Goal: Task Accomplishment & Management: Use online tool/utility

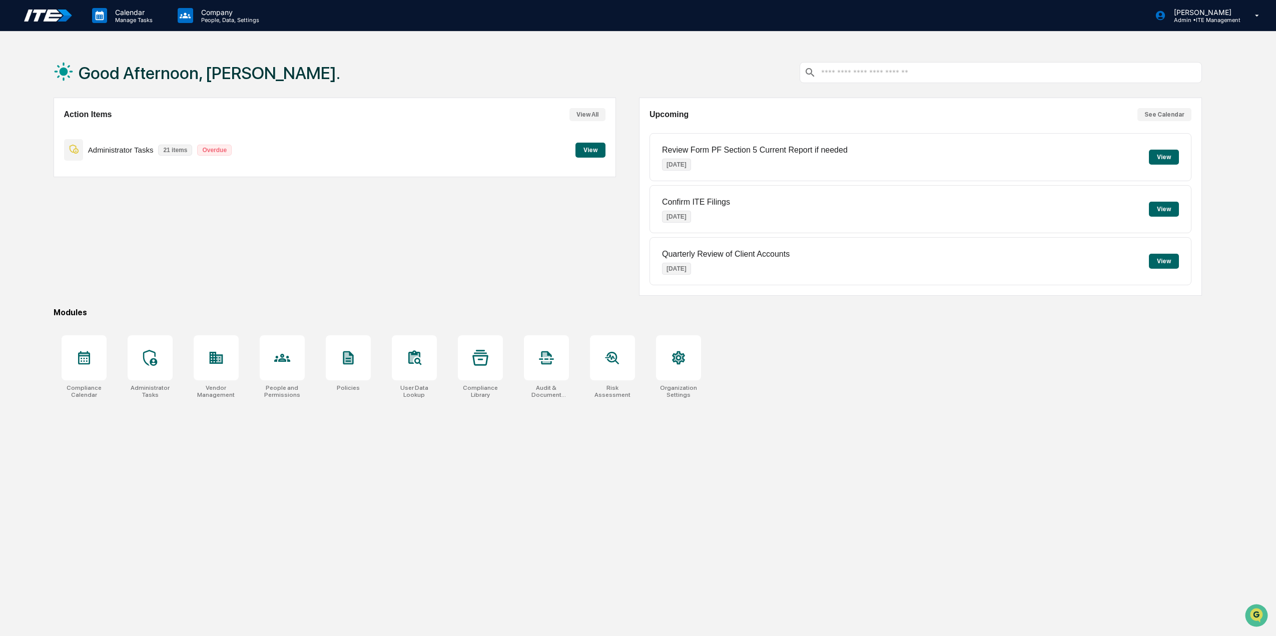
click at [594, 152] on button "View" at bounding box center [591, 150] width 30 height 15
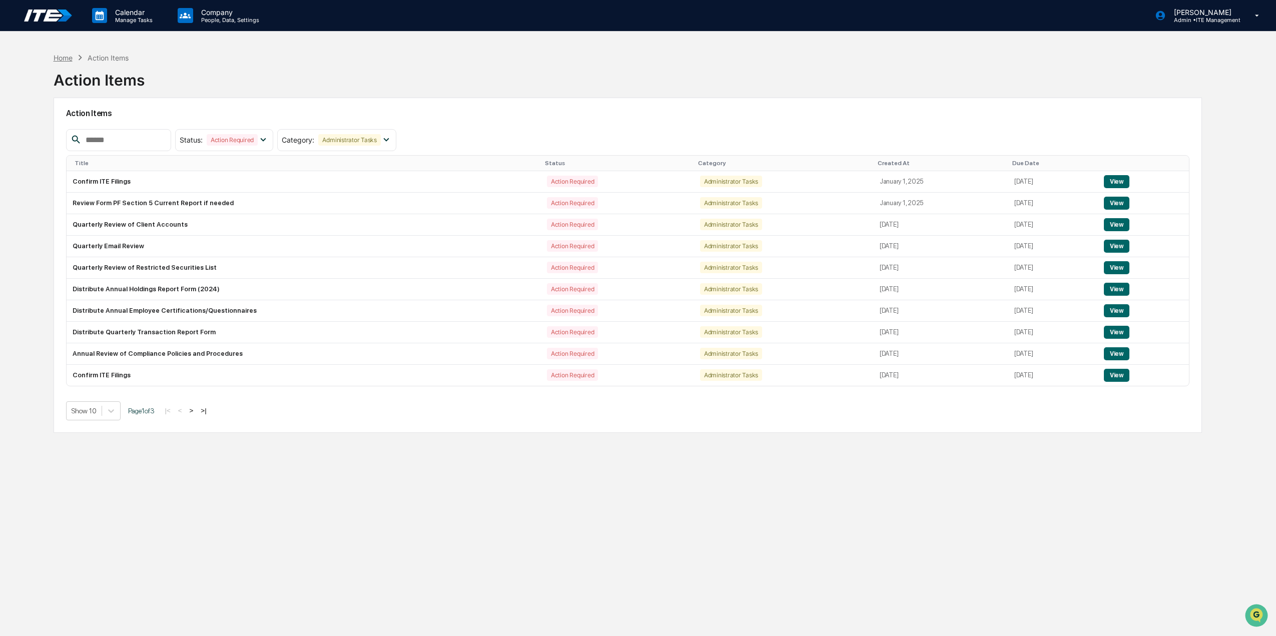
click at [64, 60] on div "Home" at bounding box center [63, 58] width 19 height 9
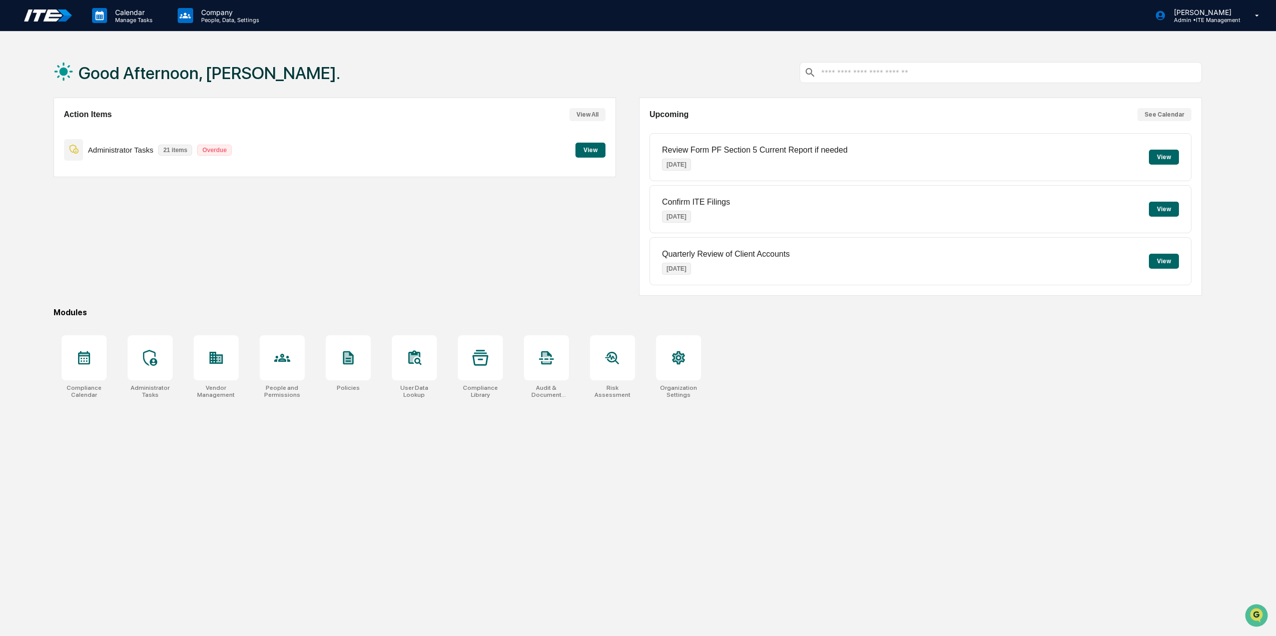
click at [1176, 116] on button "See Calendar" at bounding box center [1165, 114] width 54 height 13
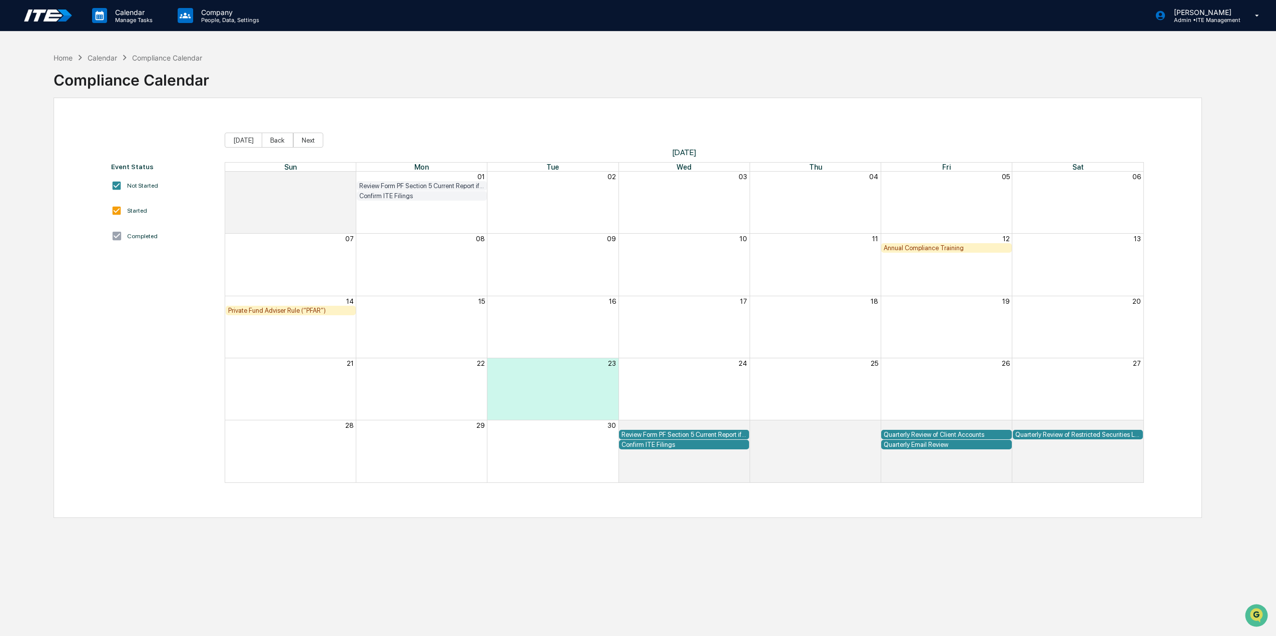
drag, startPoint x: 949, startPoint y: 247, endPoint x: 956, endPoint y: 253, distance: 8.9
click at [952, 256] on div "07 08 09 10 11 12 13 Annual Compliance Training" at bounding box center [684, 264] width 918 height 62
click at [968, 247] on div "Annual Compliance Training" at bounding box center [946, 248] width 125 height 8
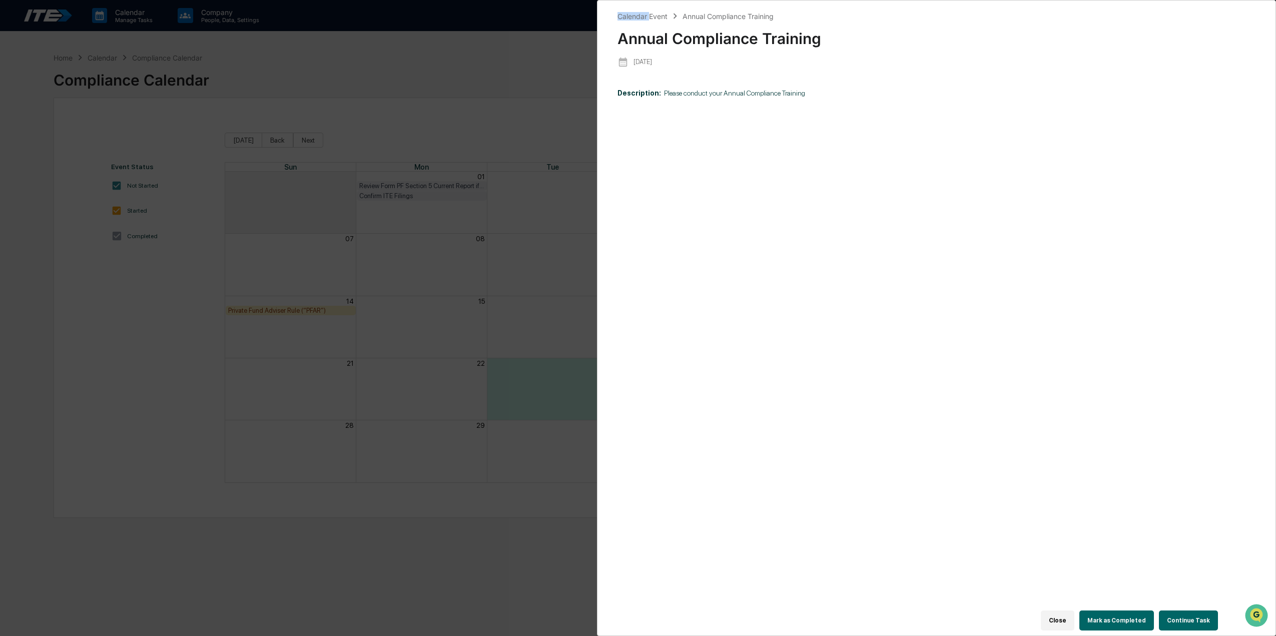
click at [968, 247] on div "Calendar Event Annual Compliance Training Annual Compliance Training 2025-09-12…" at bounding box center [638, 318] width 1276 height 636
click at [1192, 618] on button "Continue Task" at bounding box center [1188, 621] width 59 height 20
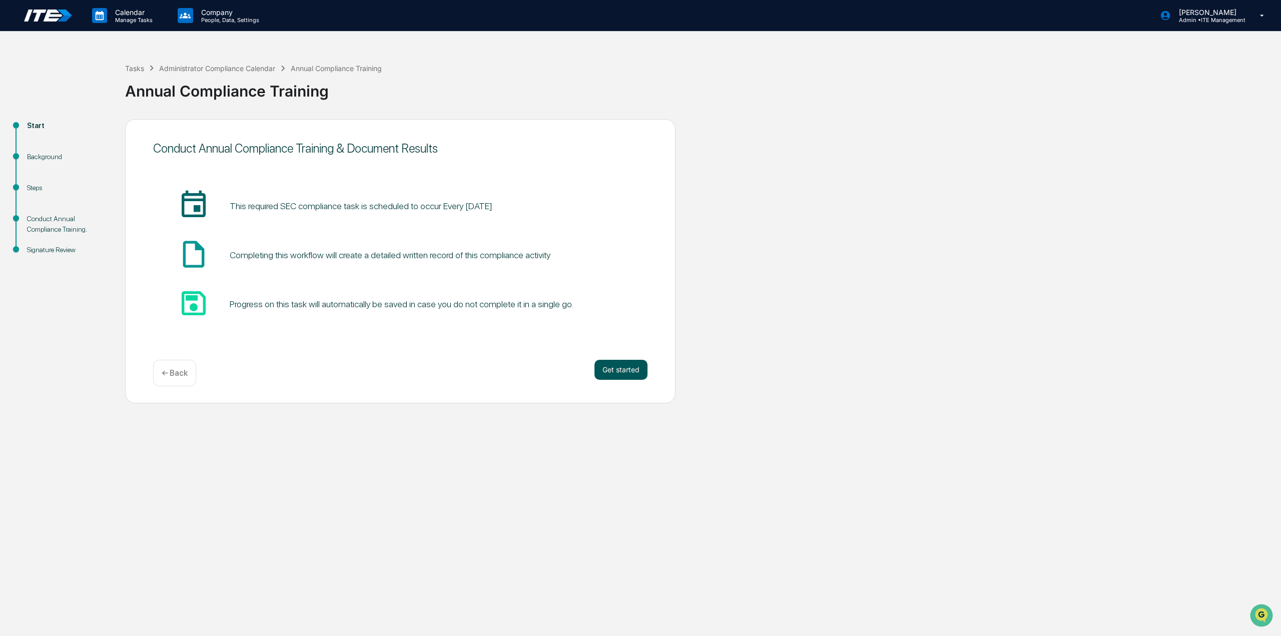
click at [627, 371] on button "Get started" at bounding box center [621, 370] width 53 height 20
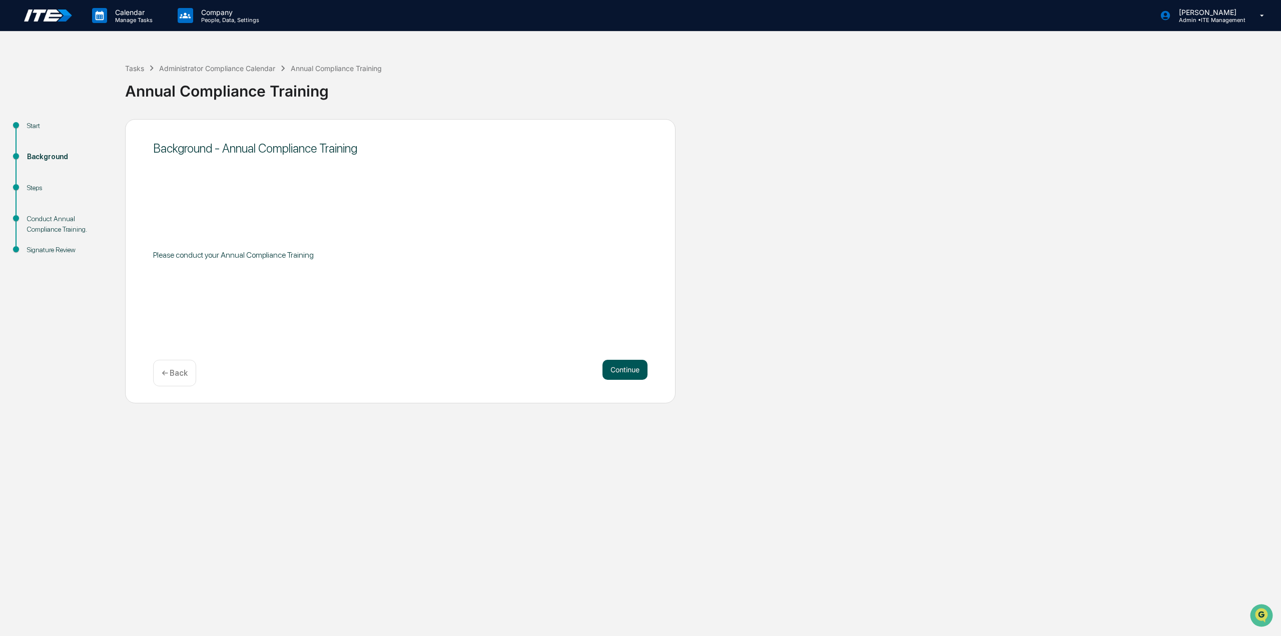
click at [615, 371] on button "Continue" at bounding box center [625, 370] width 45 height 20
click at [188, 371] on div "← Back" at bounding box center [174, 373] width 43 height 27
click at [256, 69] on div "Administrator Compliance Calendar" at bounding box center [217, 68] width 116 height 9
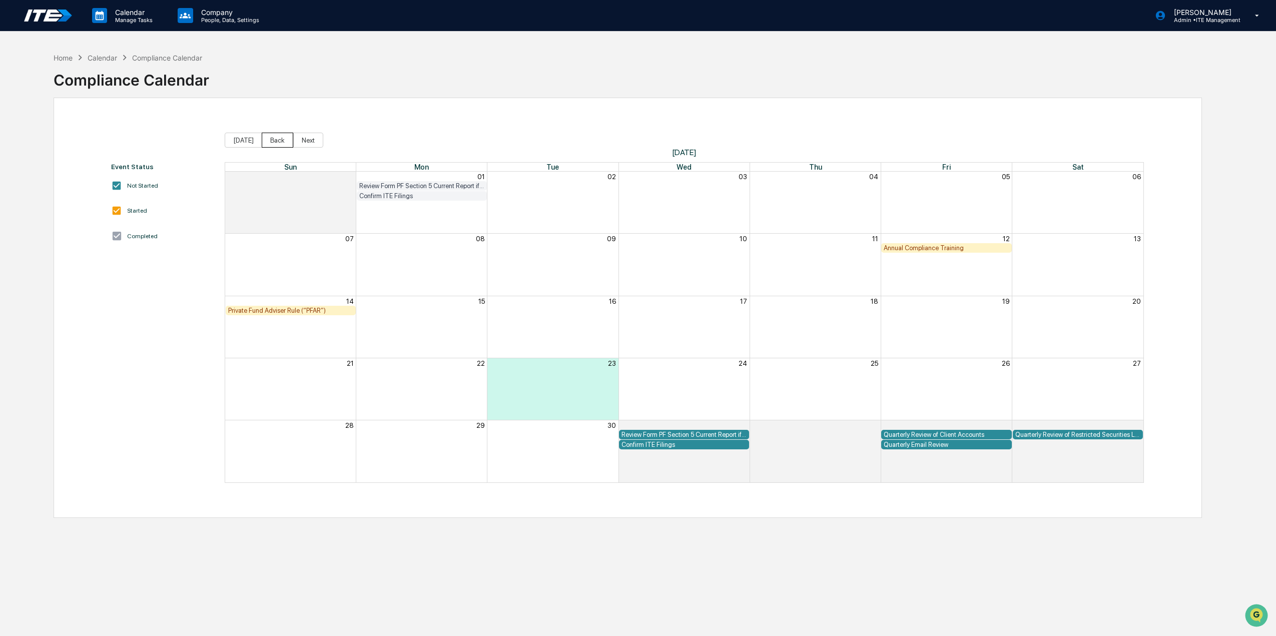
click at [267, 138] on button "Back" at bounding box center [278, 140] width 32 height 15
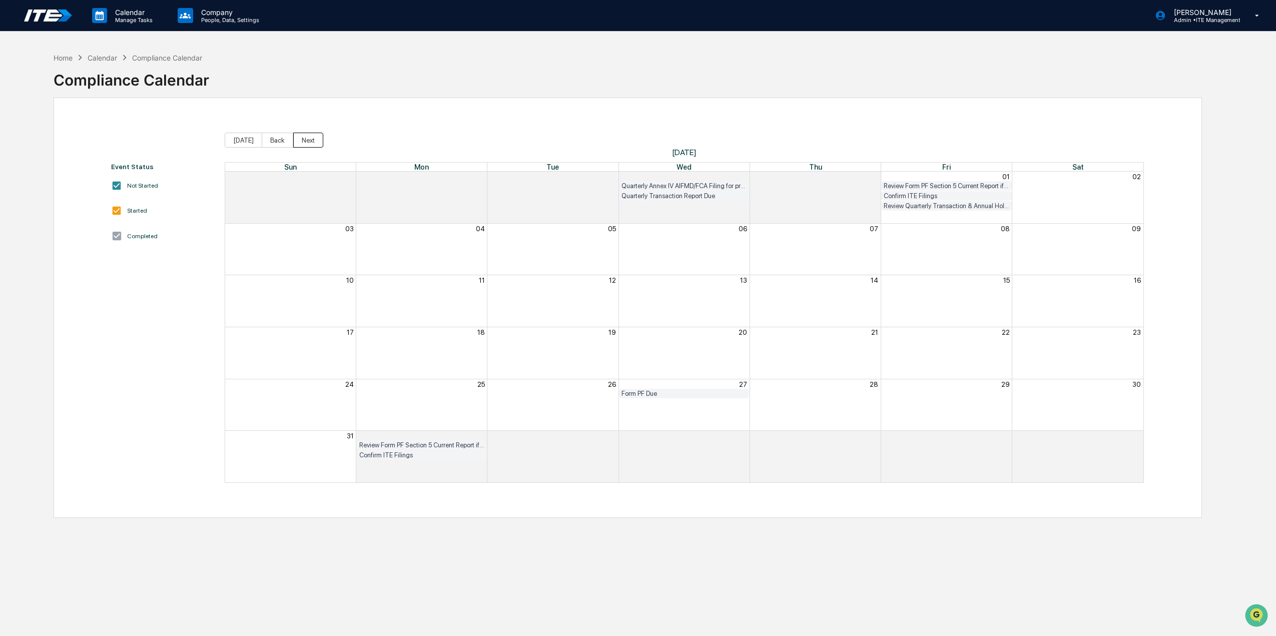
click at [303, 142] on button "Next" at bounding box center [308, 140] width 30 height 15
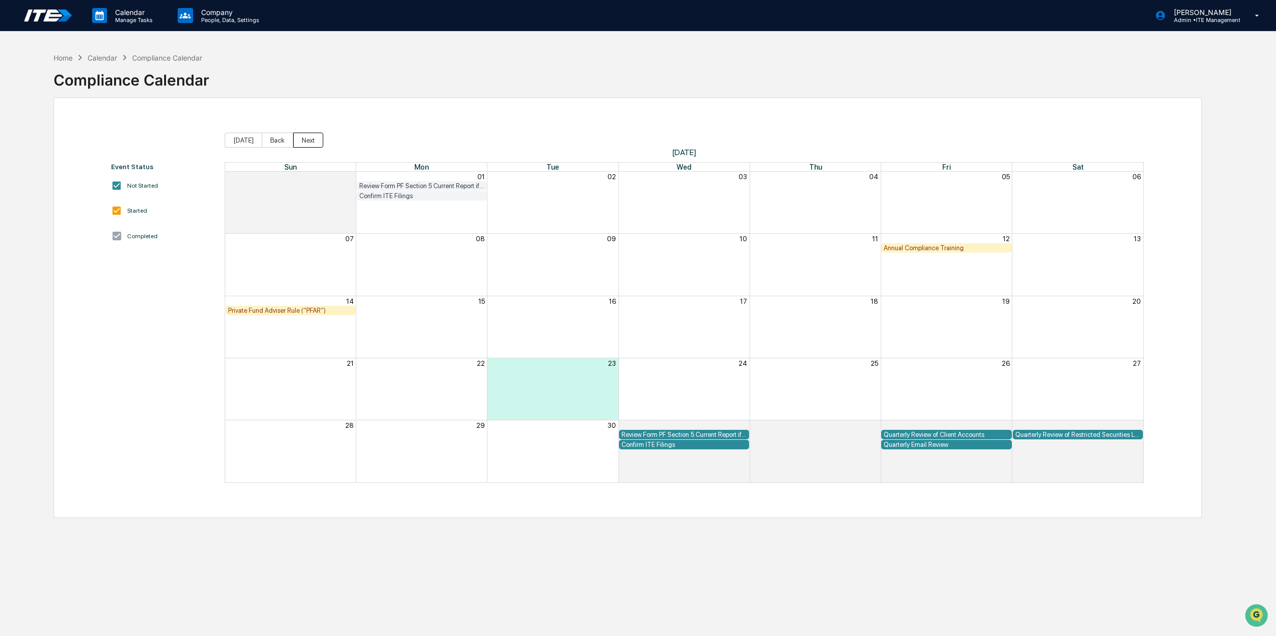
click at [309, 140] on button "Next" at bounding box center [308, 140] width 30 height 15
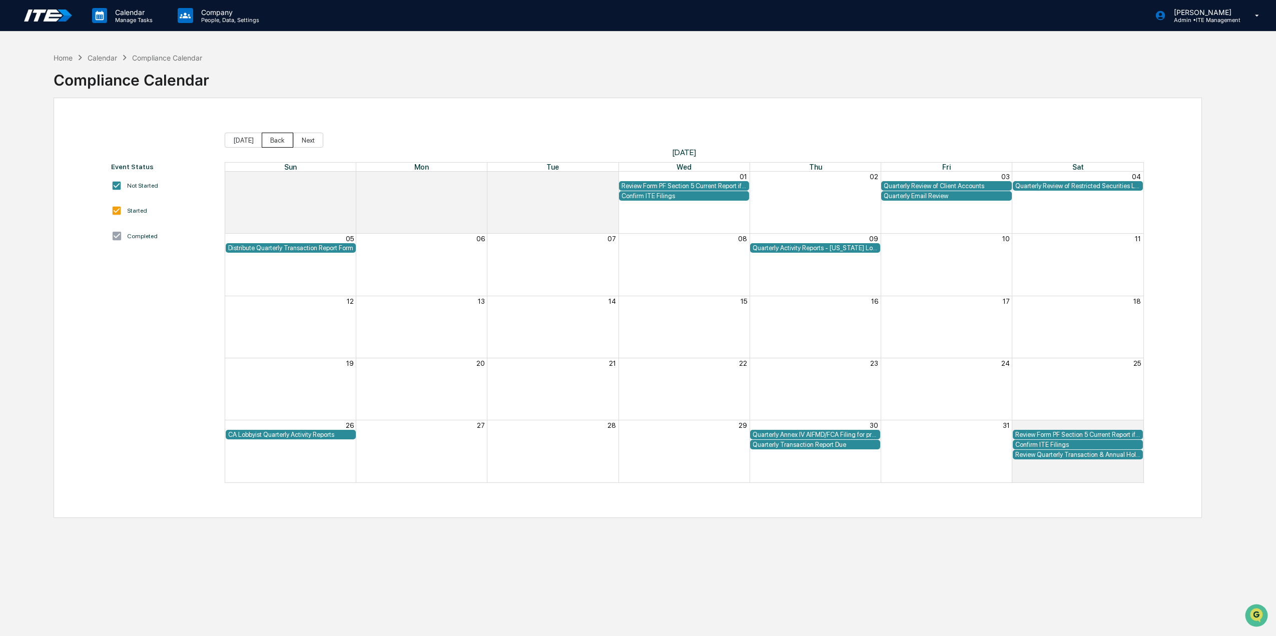
click at [270, 141] on button "Back" at bounding box center [278, 140] width 32 height 15
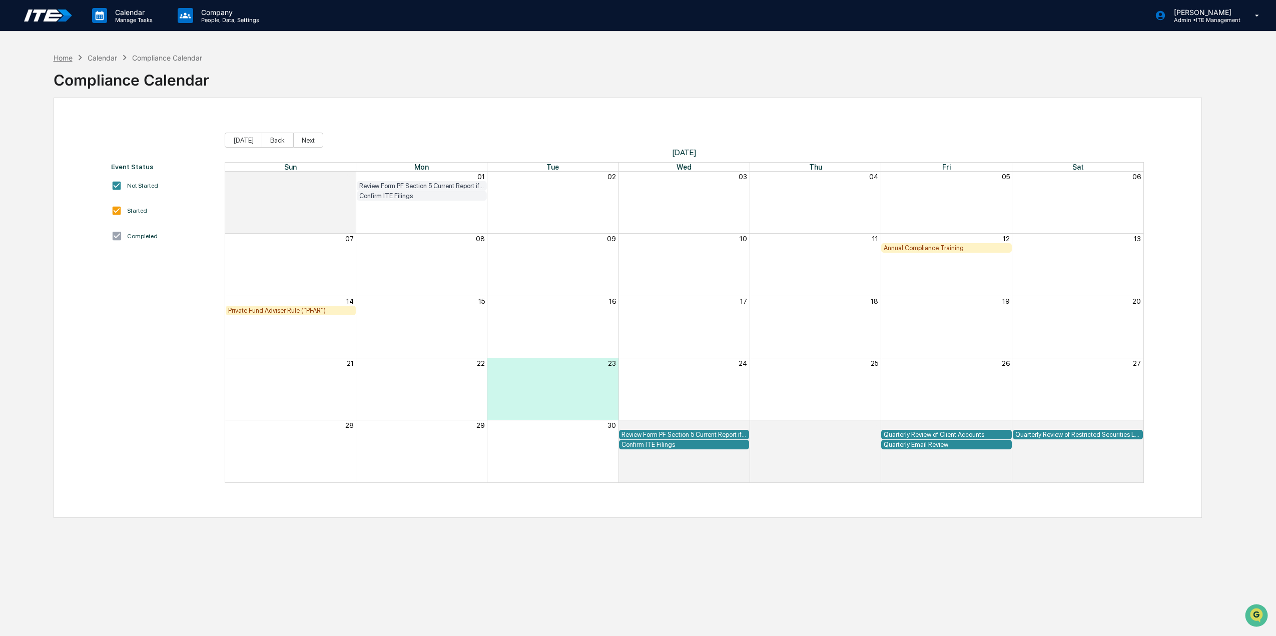
click at [67, 56] on div "Home" at bounding box center [63, 58] width 19 height 9
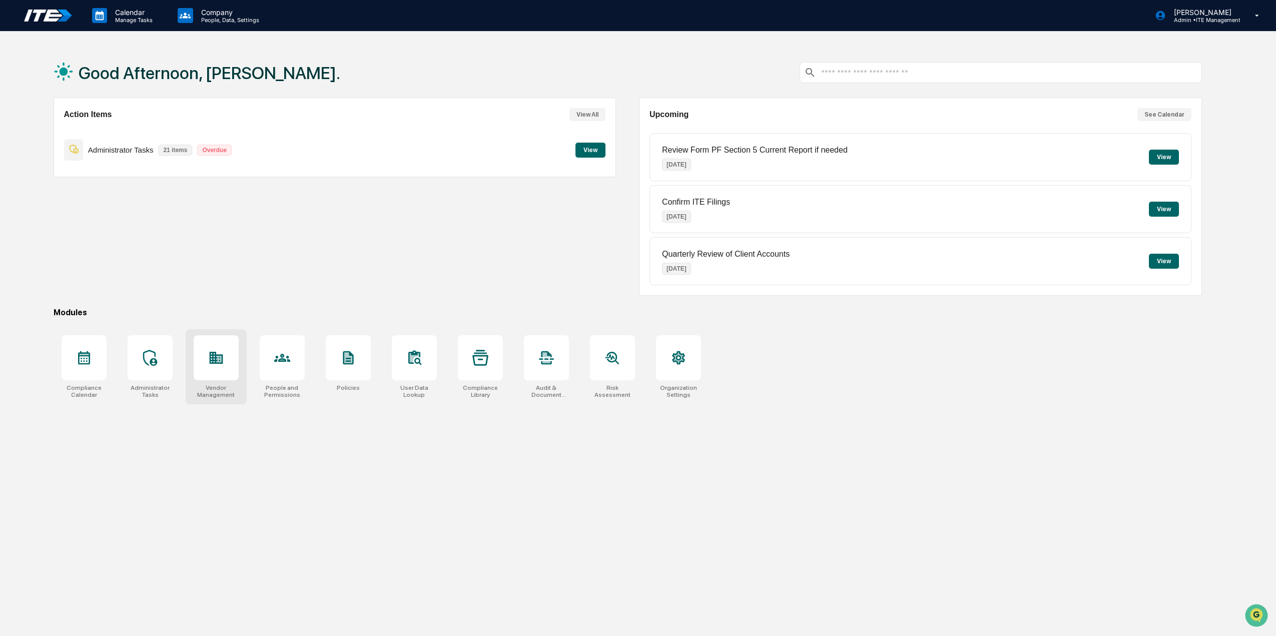
click at [227, 373] on div at bounding box center [216, 357] width 45 height 45
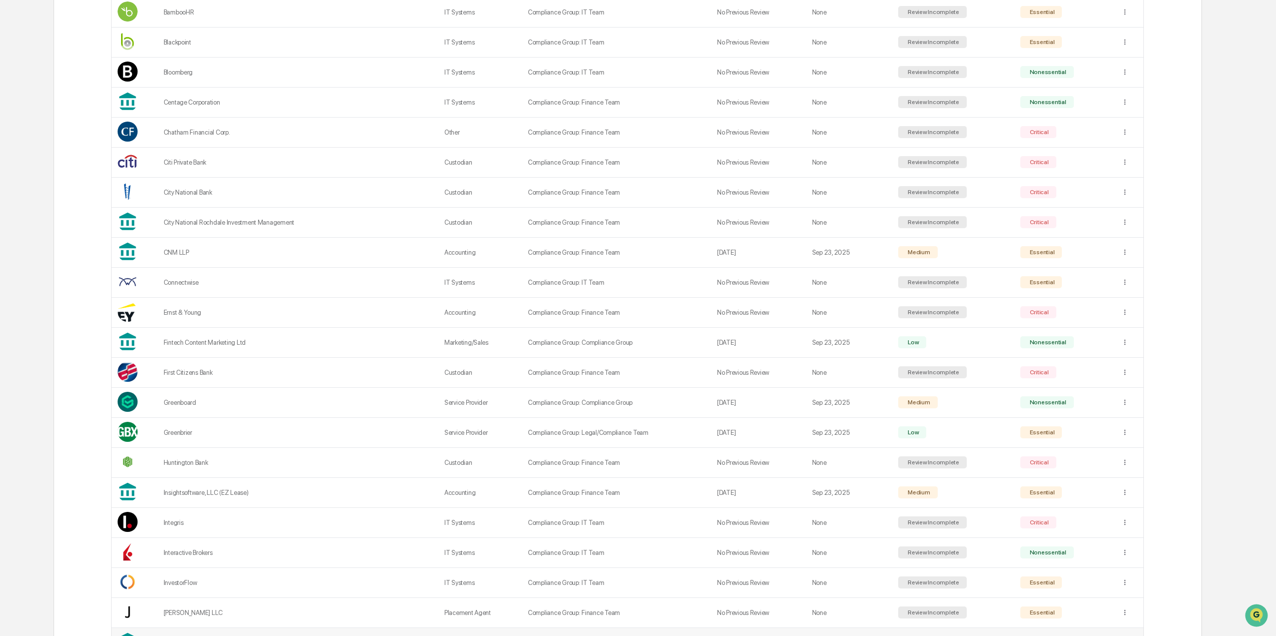
scroll to position [350, 0]
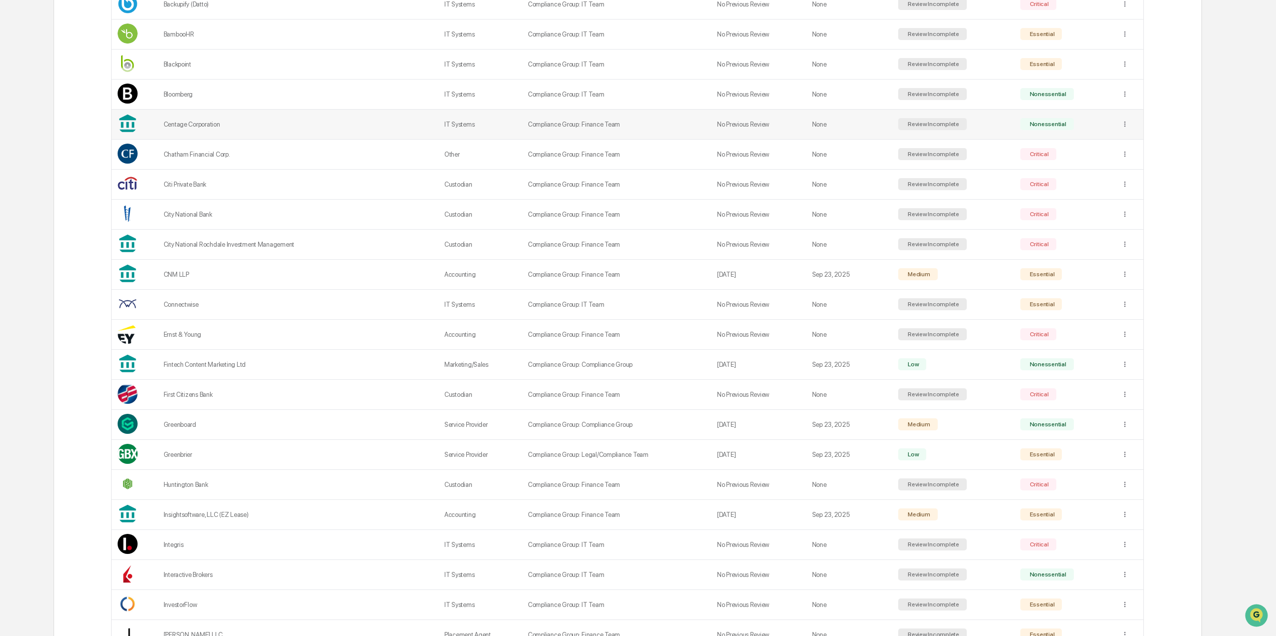
click at [316, 113] on td "Centage Corporation" at bounding box center [298, 125] width 281 height 30
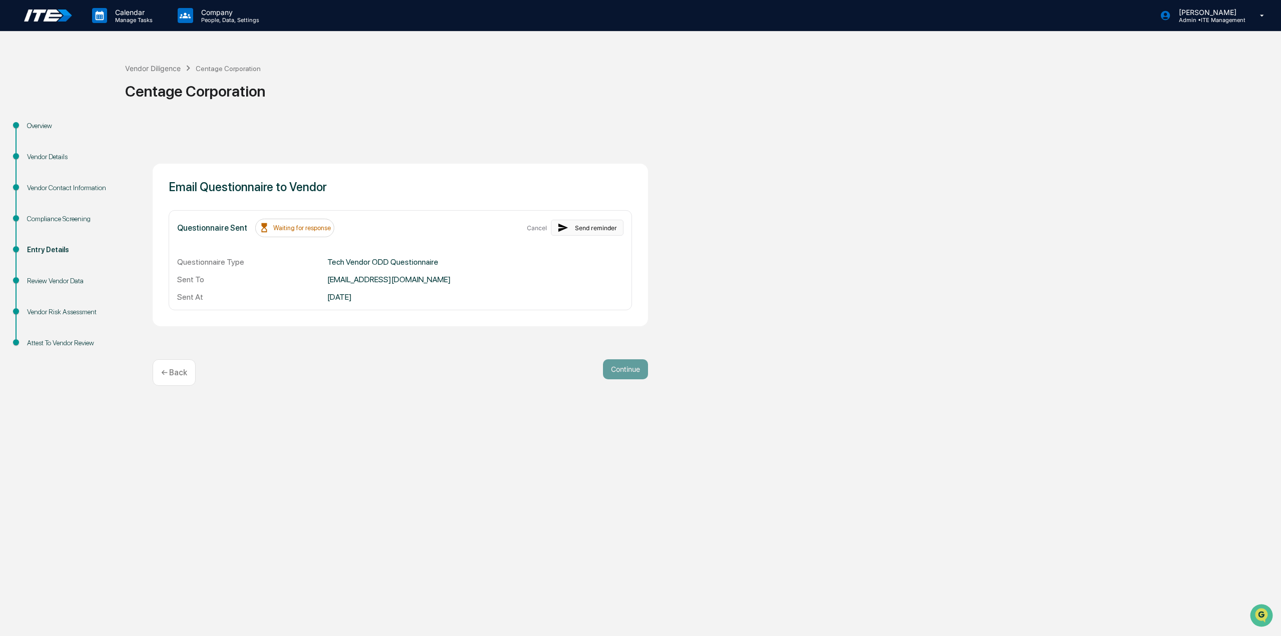
click at [595, 228] on button "Send reminder" at bounding box center [587, 228] width 73 height 16
